Goal: Information Seeking & Learning: Find specific fact

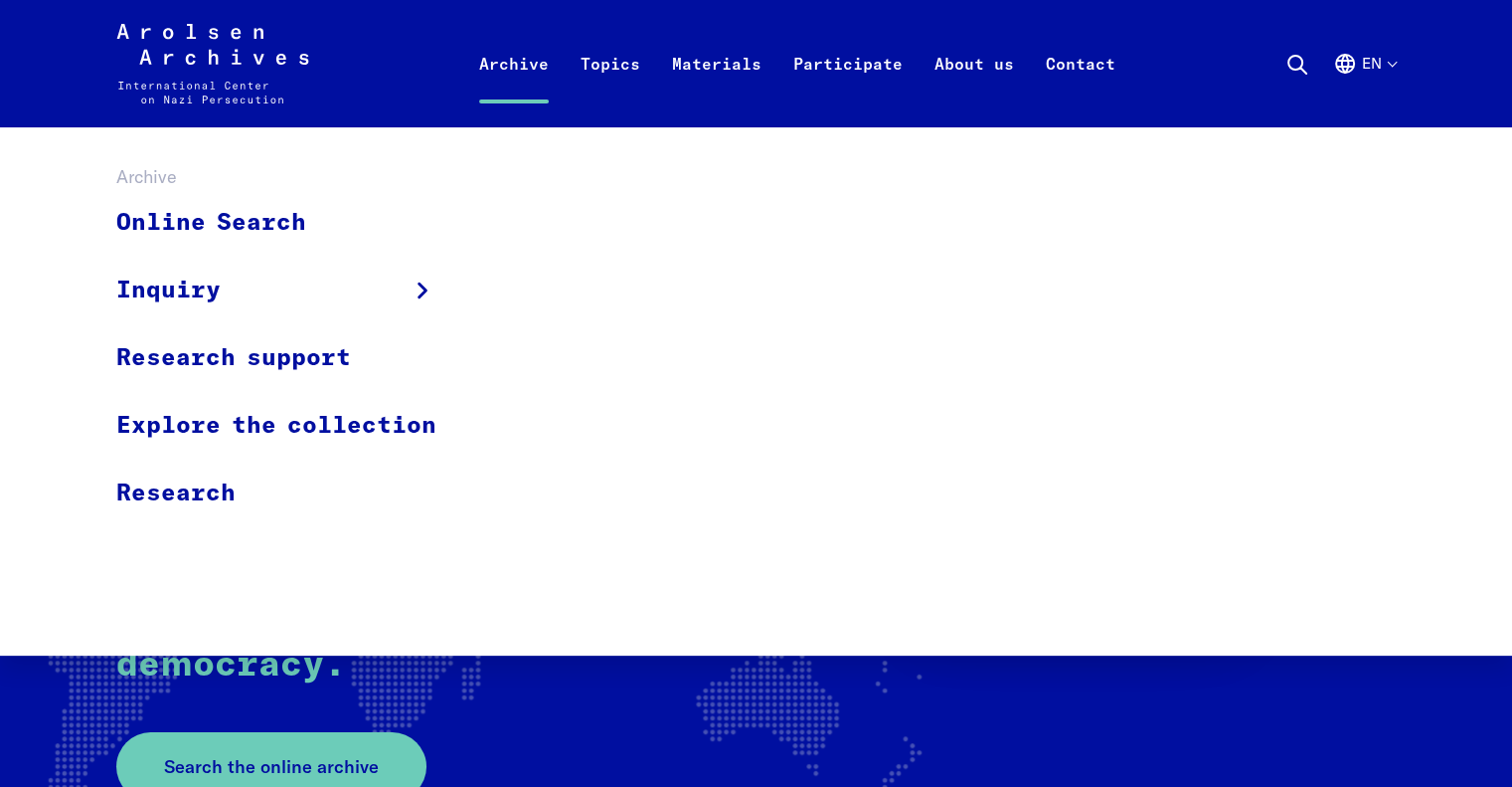
click at [529, 60] on link "Archive" at bounding box center [515, 88] width 102 height 80
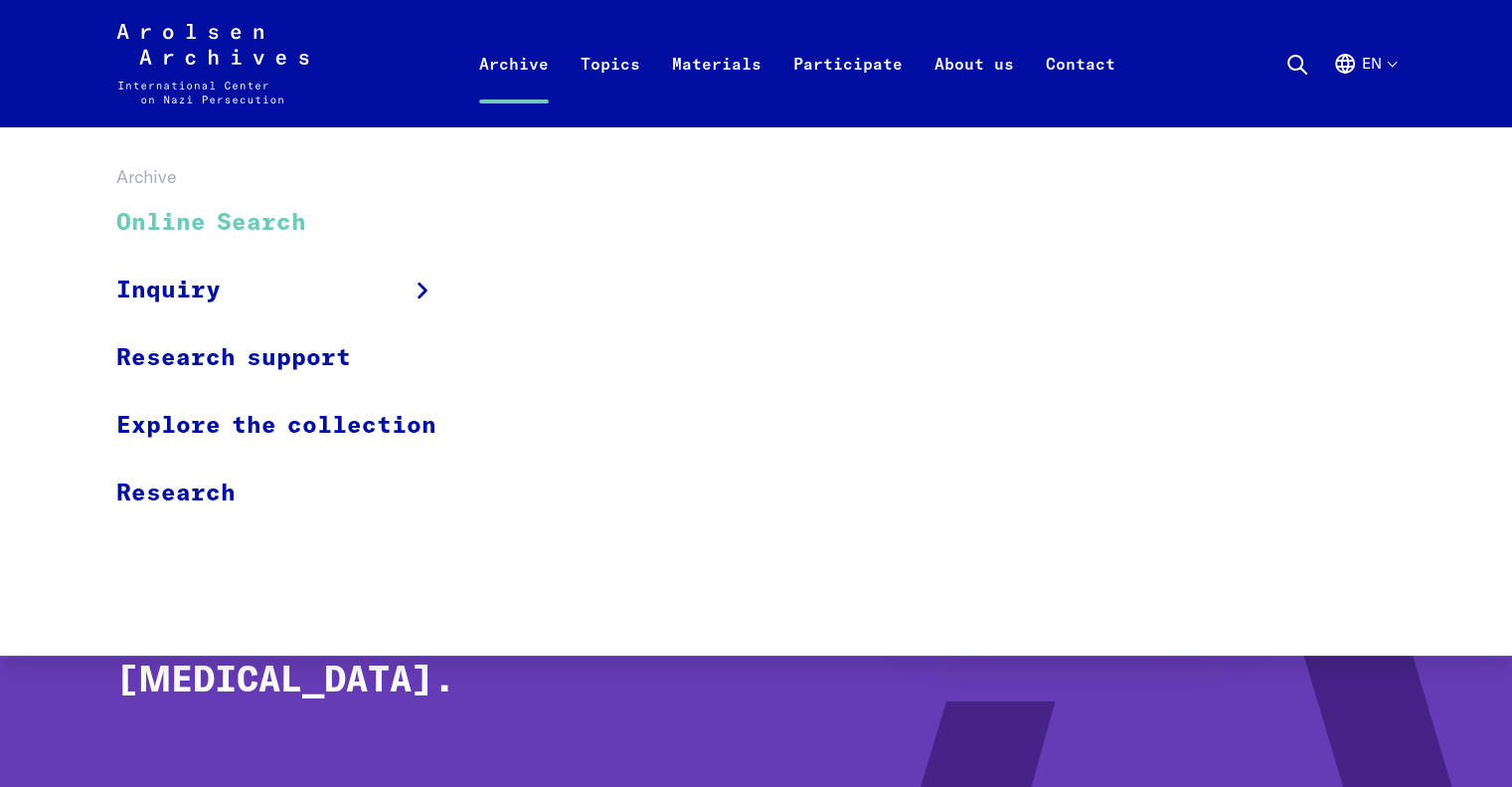
click at [211, 229] on link "Online Search" at bounding box center [289, 222] width 346 height 67
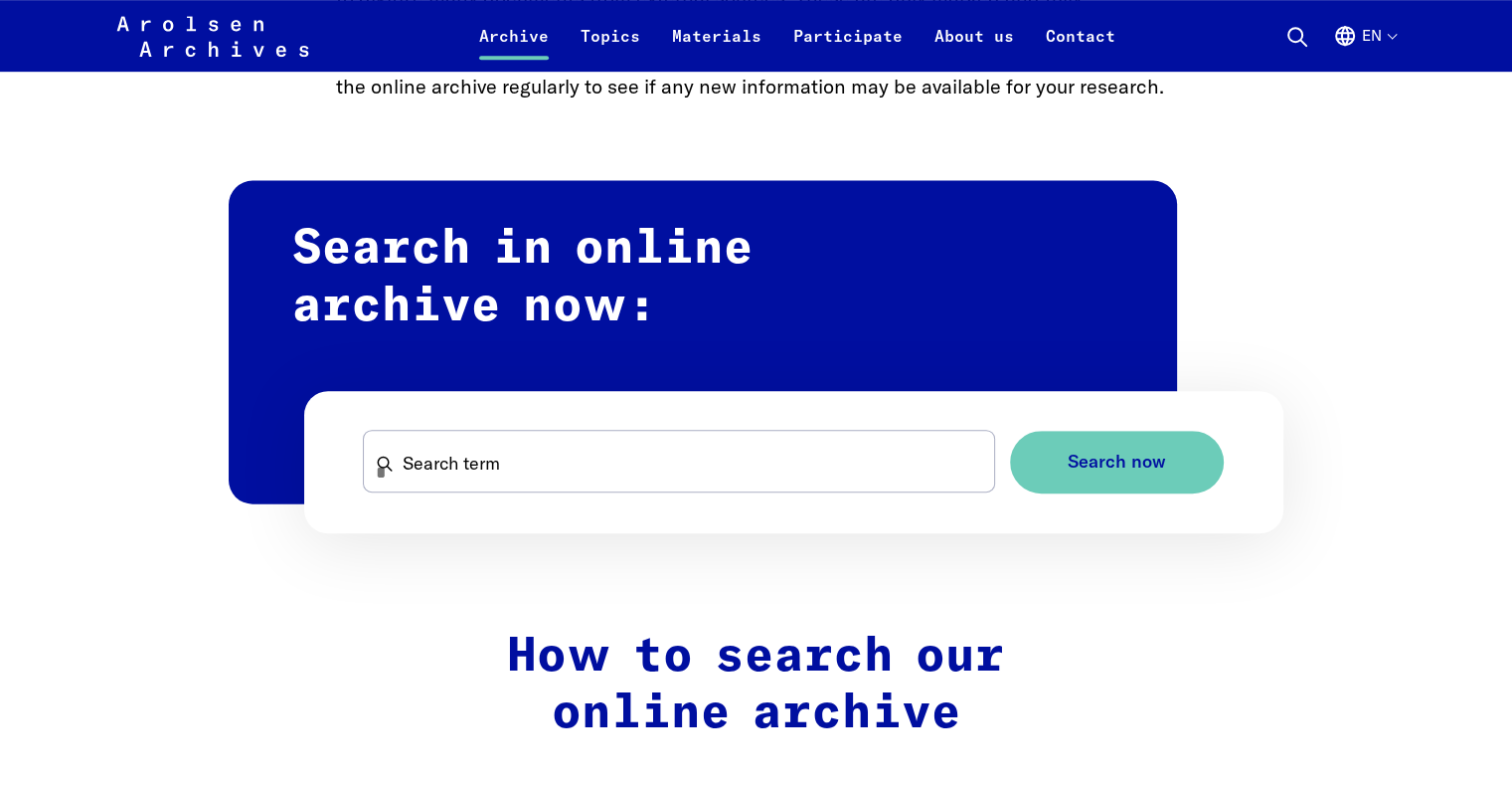
scroll to position [1094, 0]
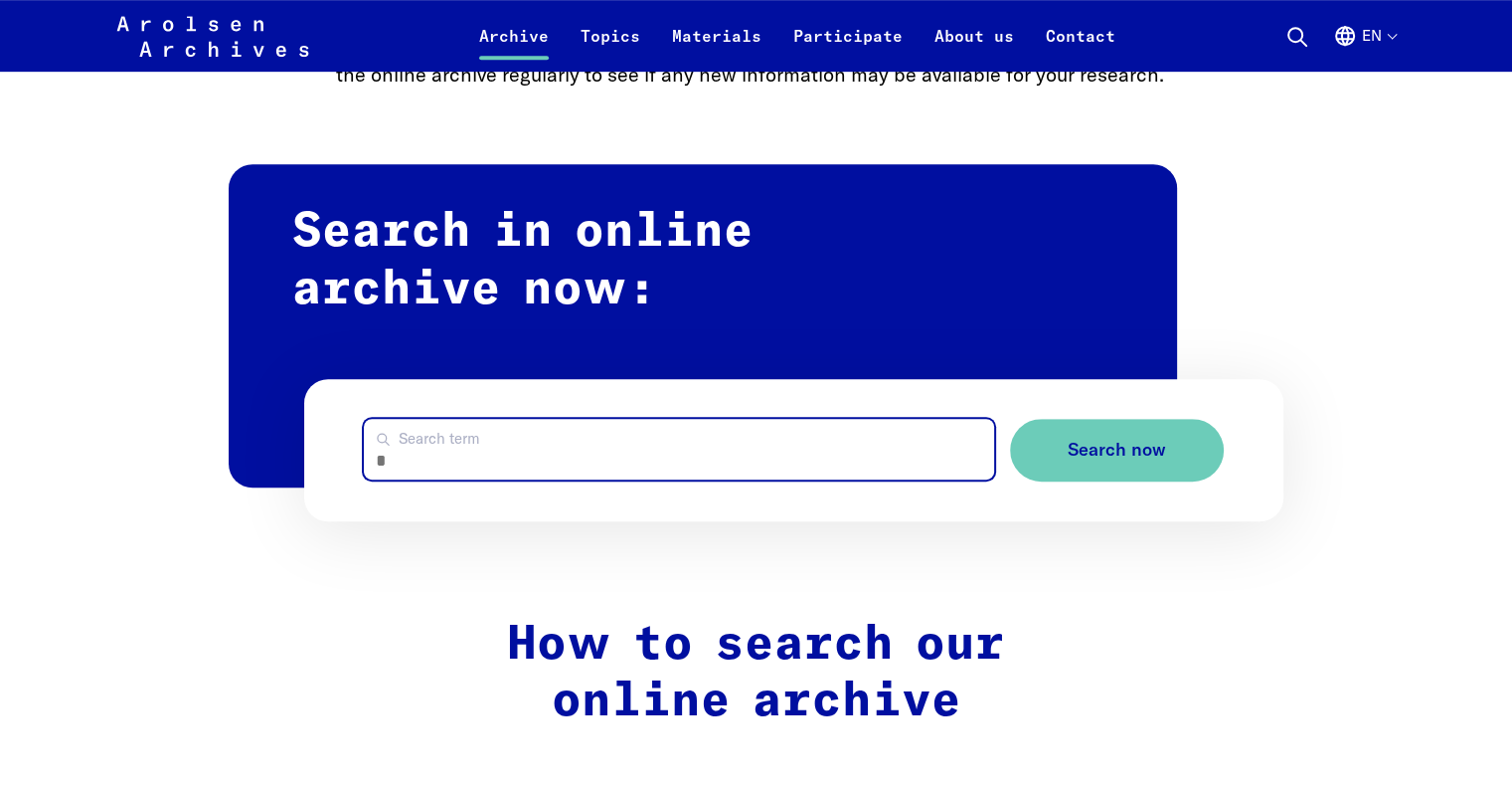
click at [504, 458] on input "Search term" at bounding box center [678, 449] width 629 height 61
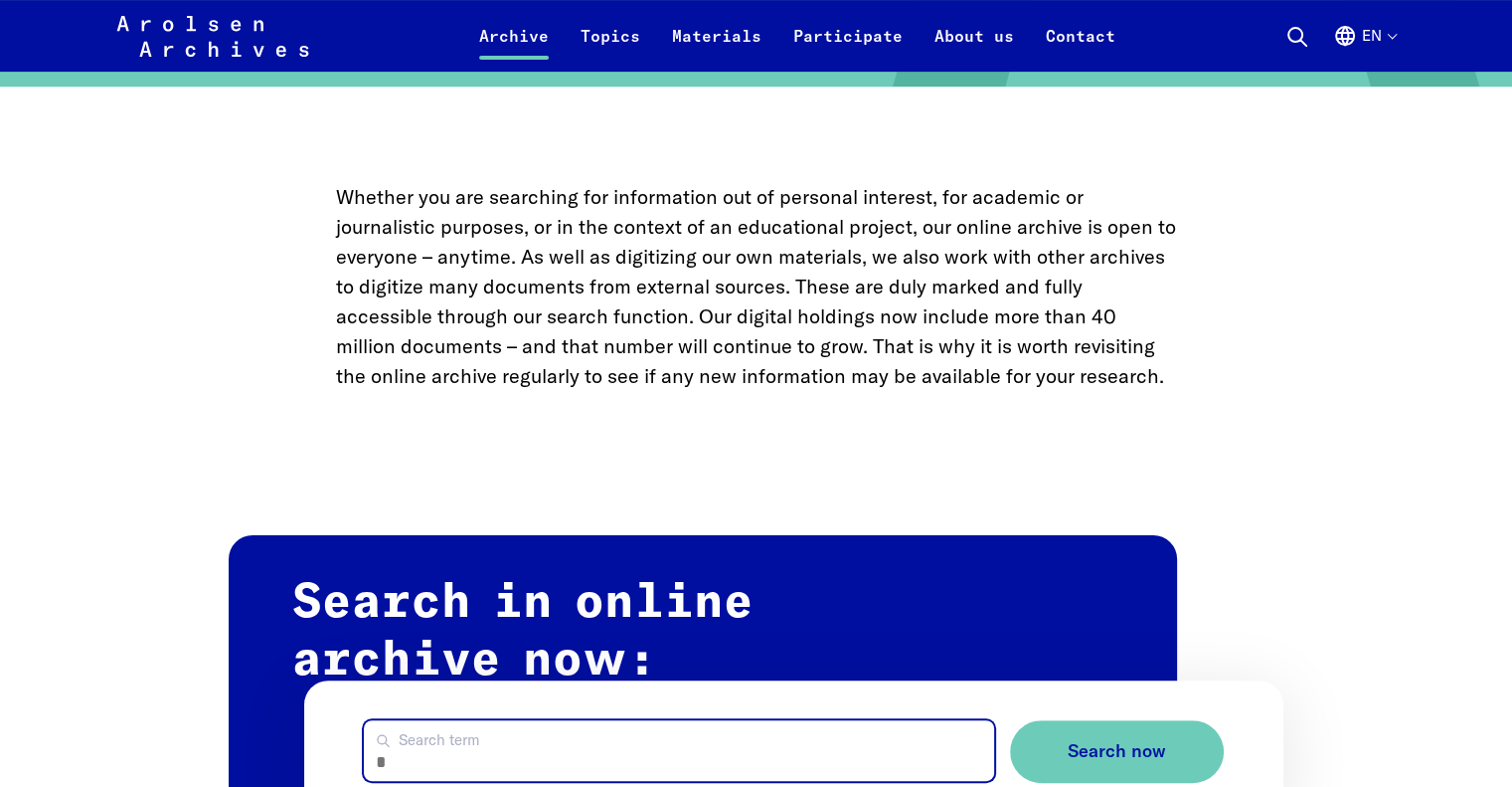
scroll to position [895, 0]
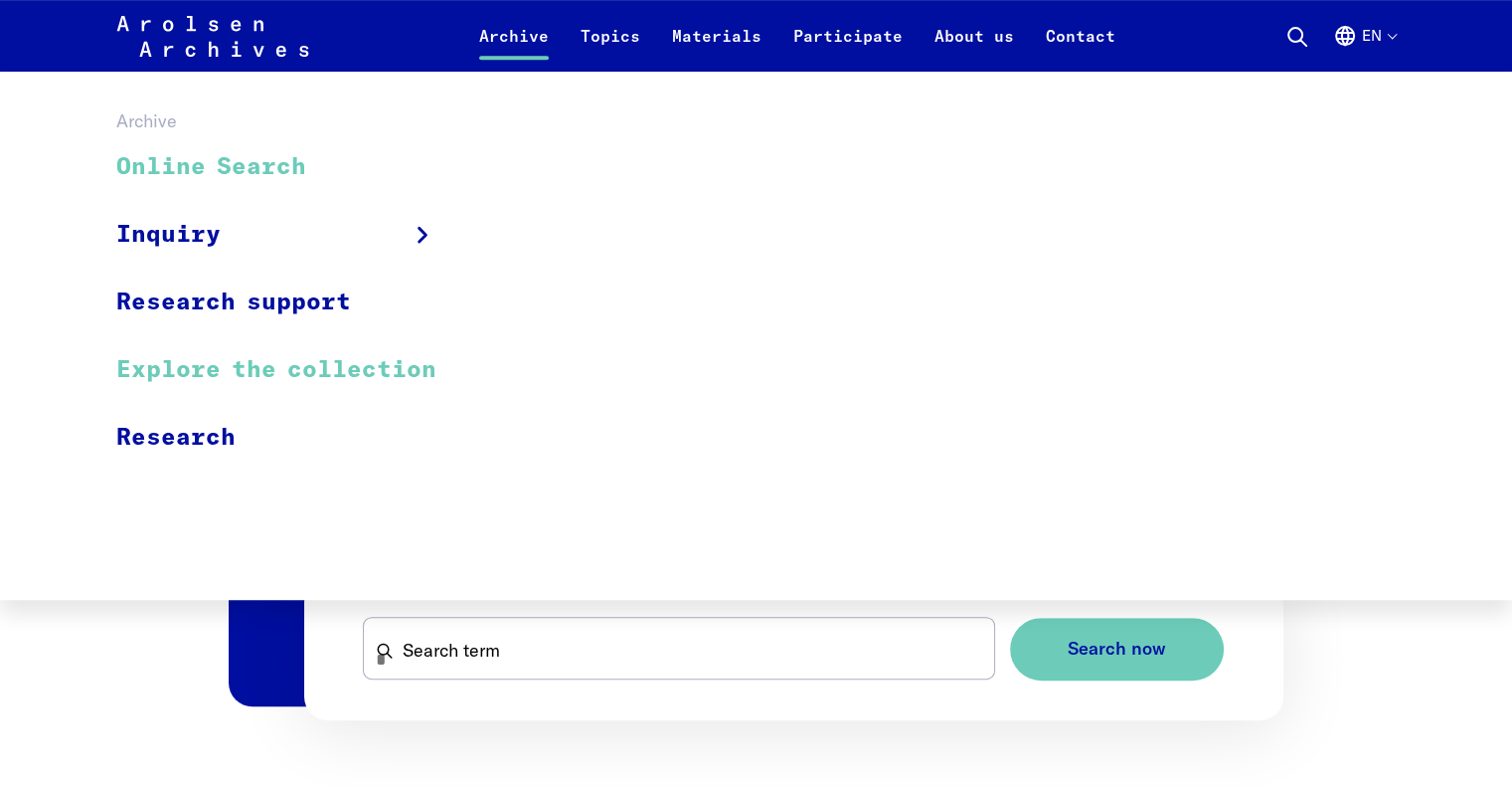
click at [285, 365] on link "Explore the collection" at bounding box center [289, 370] width 346 height 68
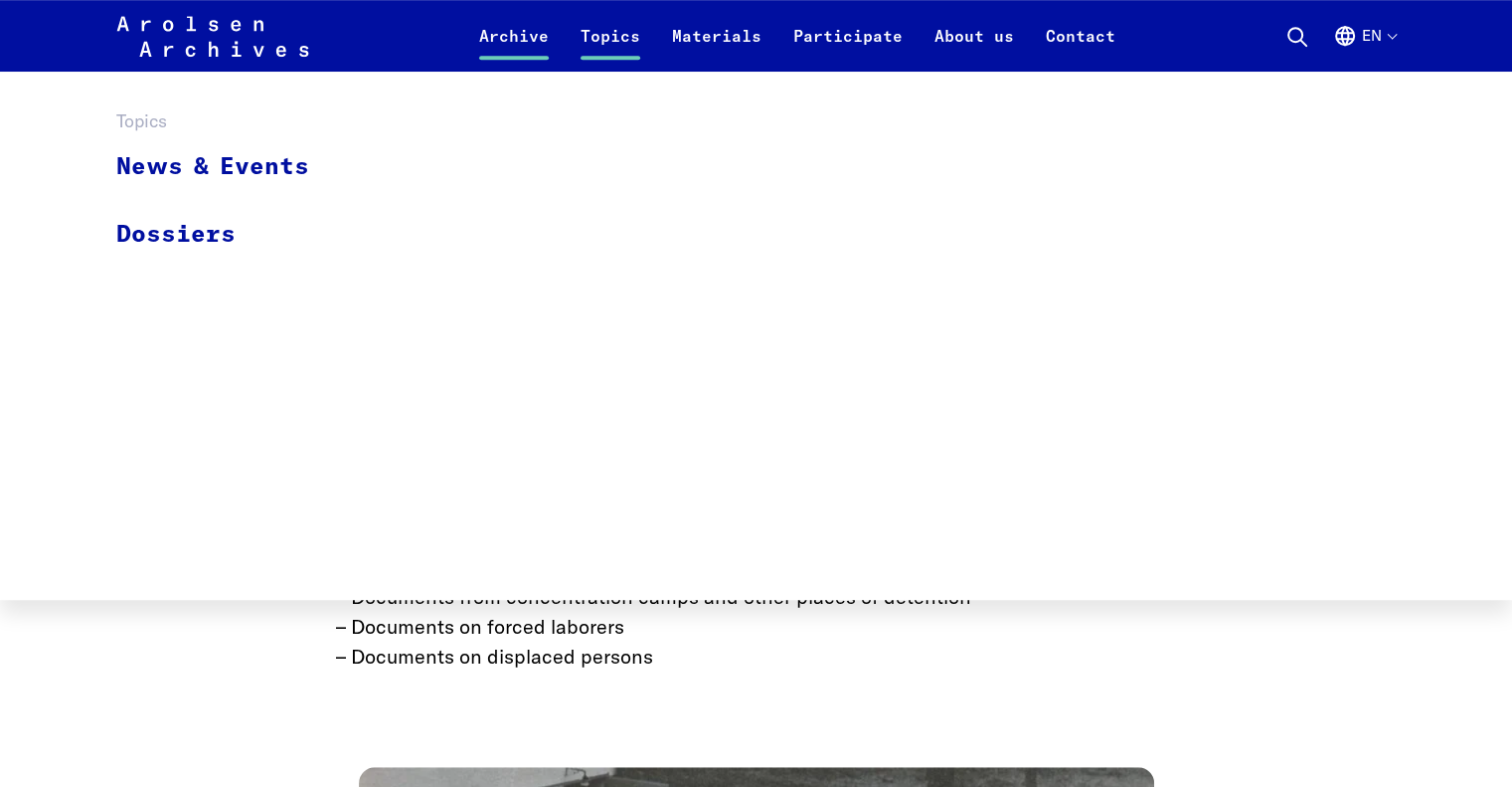
scroll to position [1094, 0]
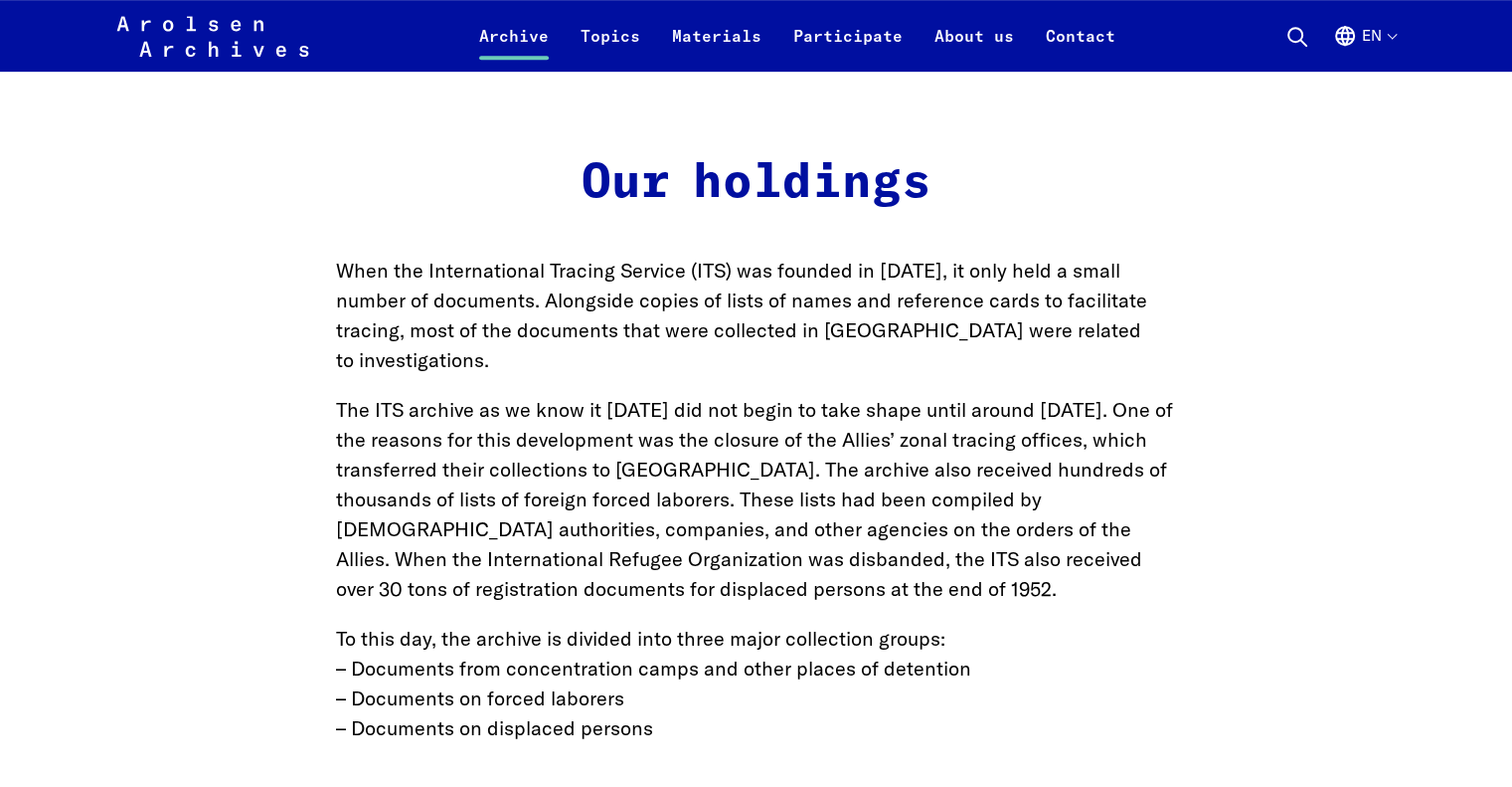
click at [210, 37] on icon "Arolsen Archives - International Center on Nazi Persecution | Return to home pa…" at bounding box center [212, 56] width 192 height 80
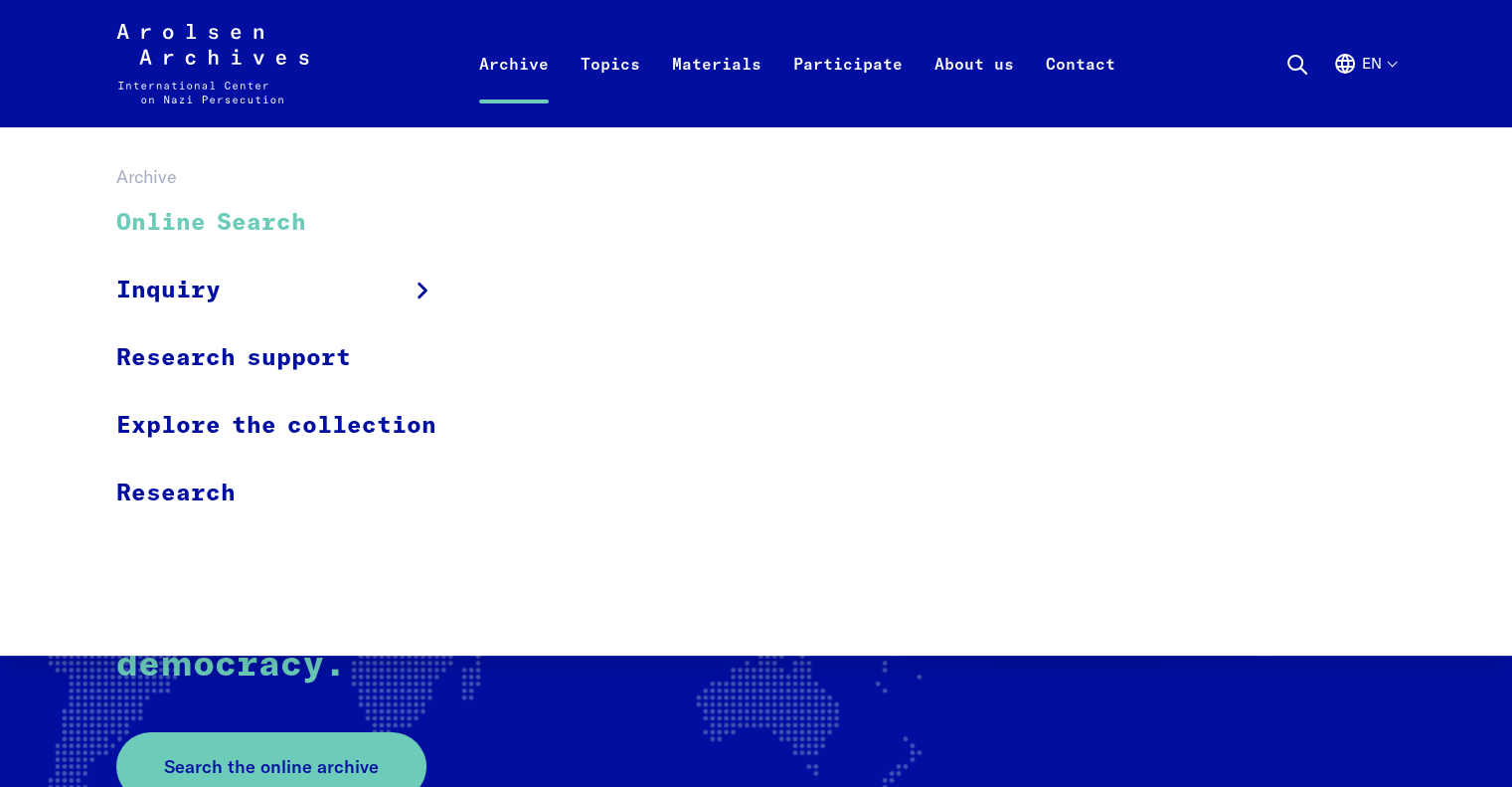
click at [216, 216] on link "Online Search" at bounding box center [289, 222] width 346 height 67
click at [189, 225] on link "Online Search" at bounding box center [289, 222] width 346 height 67
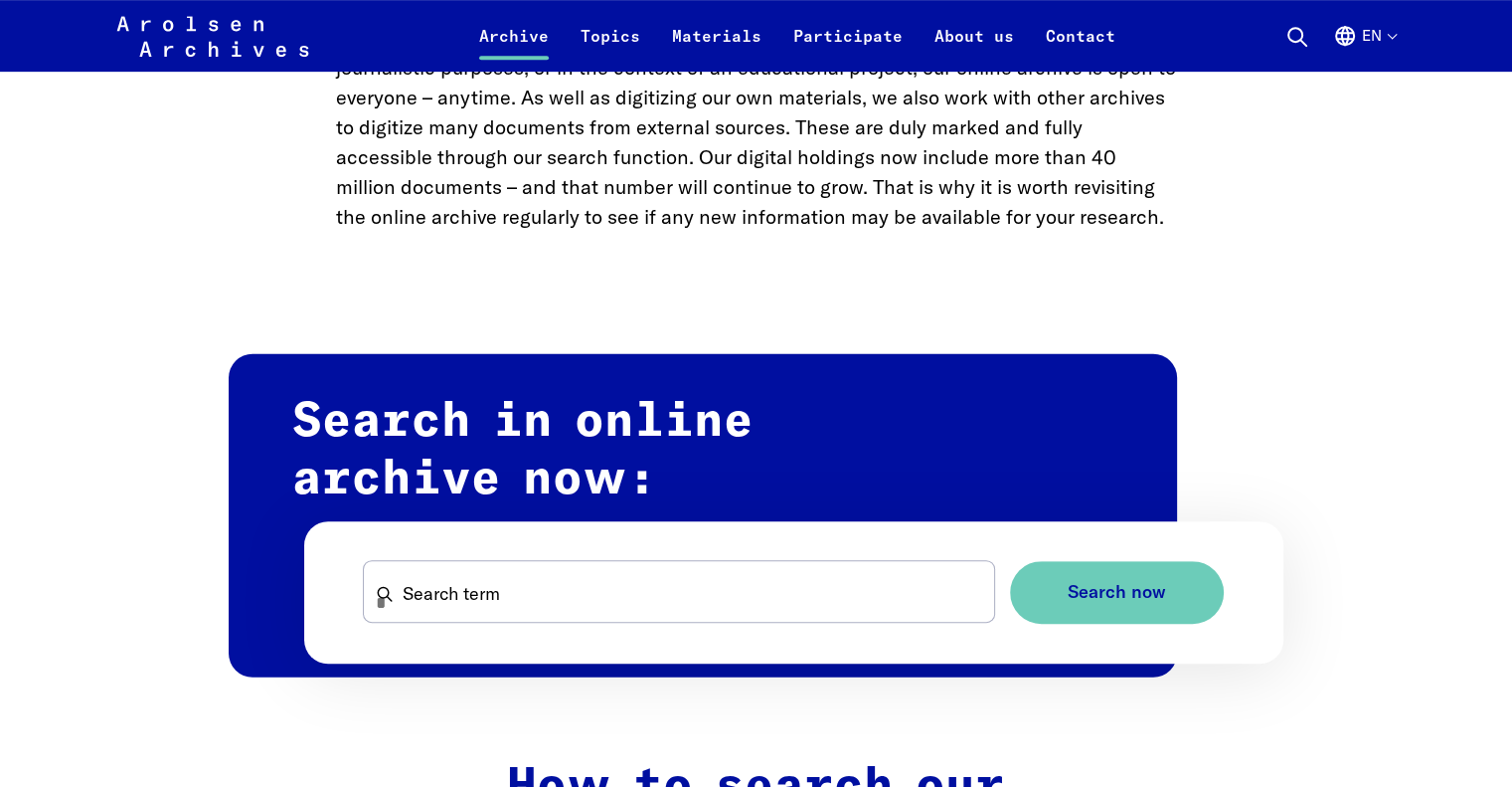
scroll to position [1094, 0]
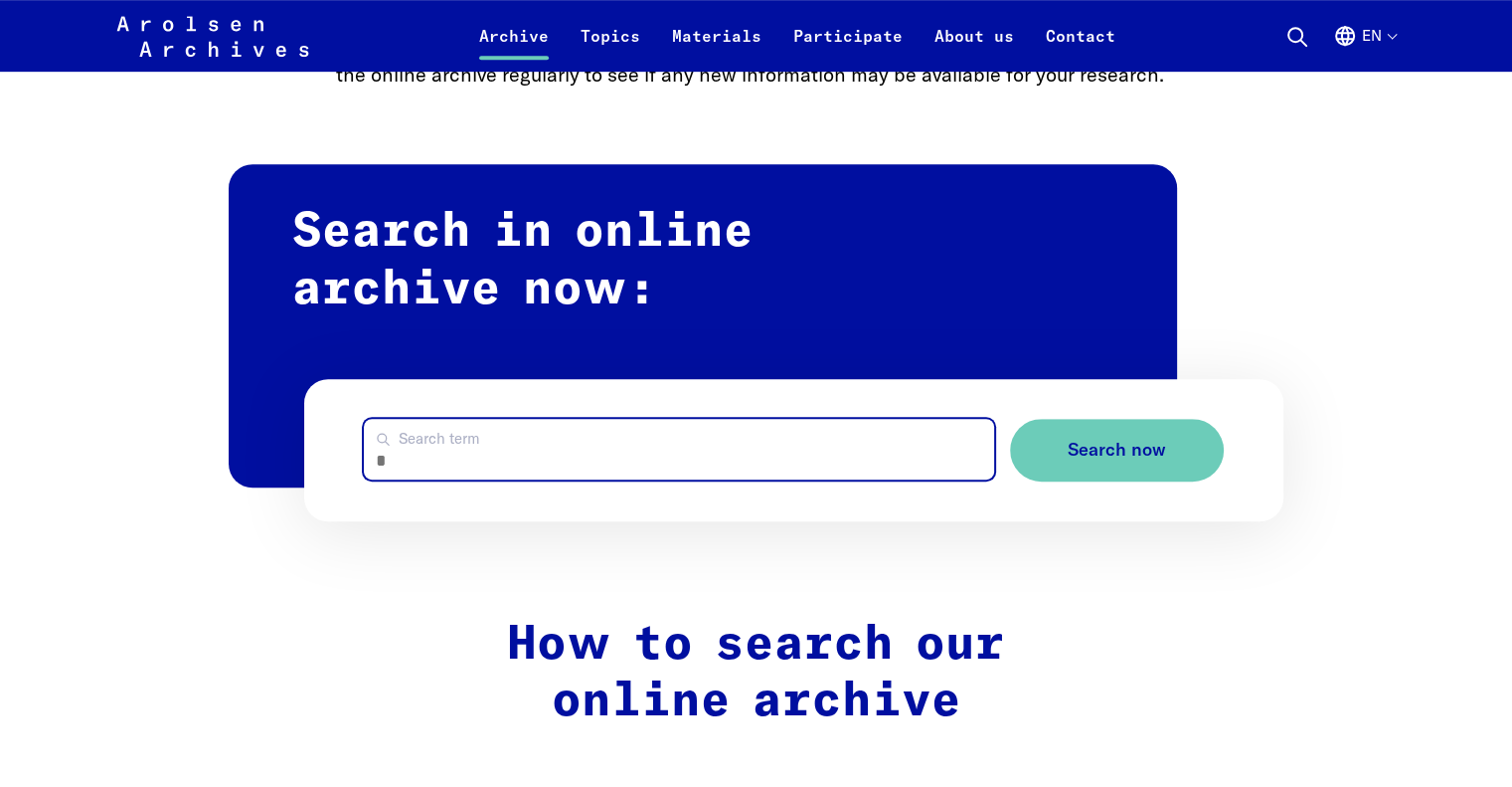
click at [491, 445] on input "Search term" at bounding box center [678, 449] width 629 height 61
type input "*"
type input "**********"
click at [1010, 419] on button "Search now" at bounding box center [1117, 450] width 213 height 63
